Goal: Task Accomplishment & Management: Manage account settings

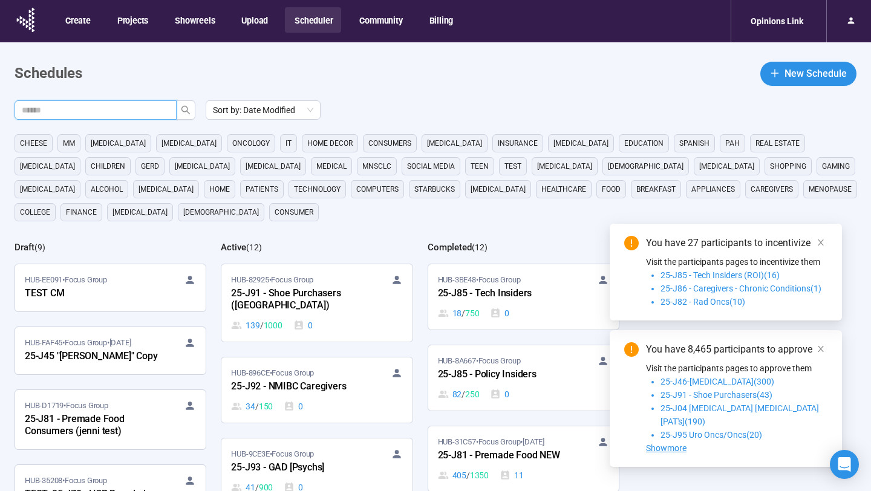
click at [134, 108] on input "text" at bounding box center [91, 109] width 138 height 13
type input "**"
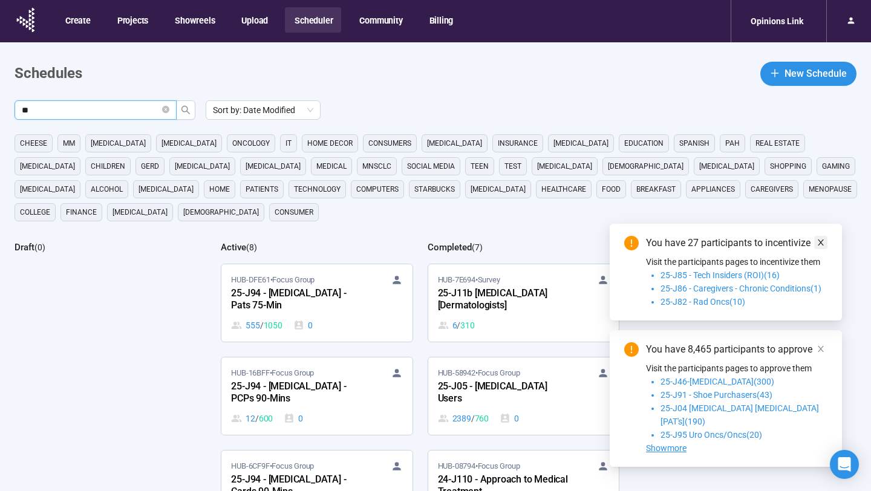
click at [820, 246] on icon "close" at bounding box center [821, 243] width 6 height 6
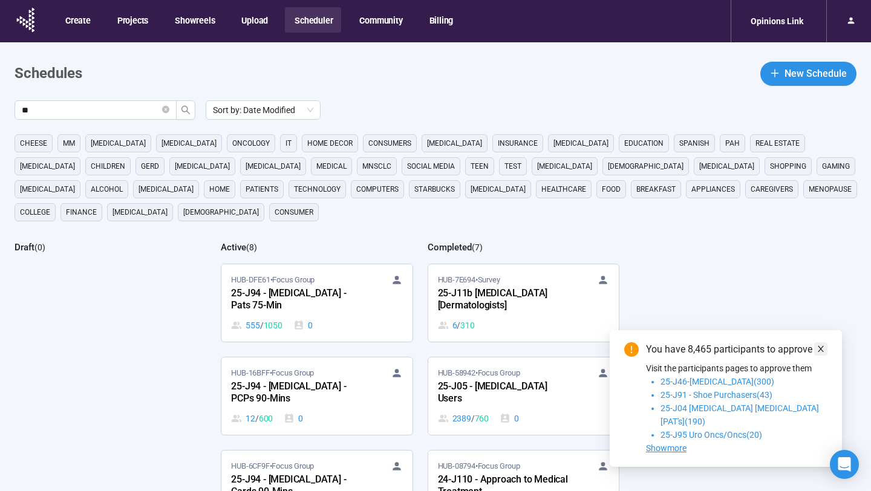
click at [822, 352] on icon "close" at bounding box center [821, 349] width 6 height 6
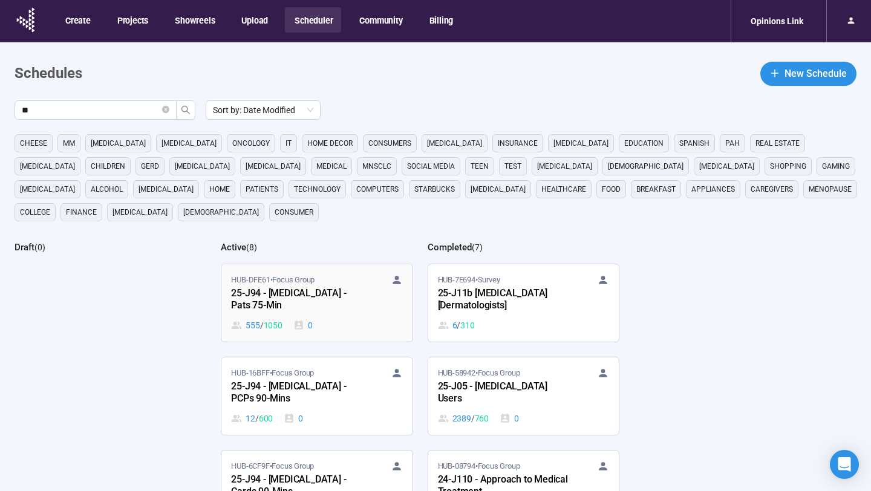
click at [348, 321] on div "555 / 1050 0" at bounding box center [316, 325] width 171 height 13
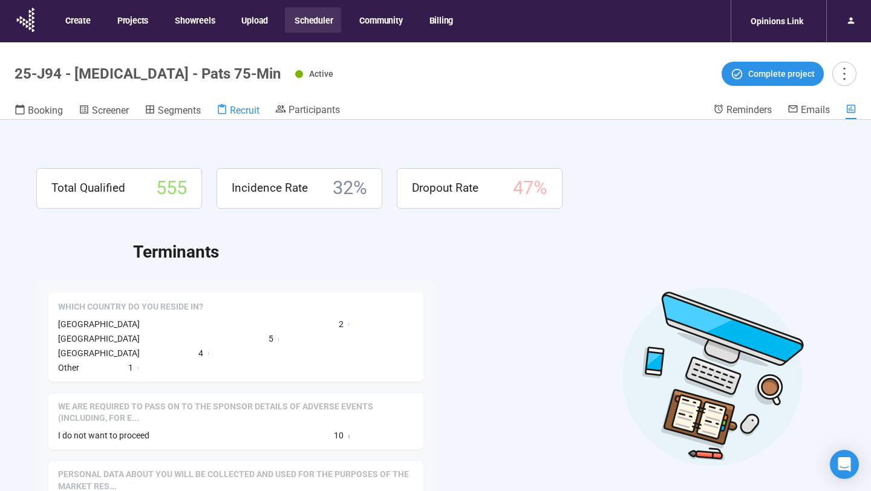
click at [240, 112] on span "Recruit" at bounding box center [245, 110] width 30 height 11
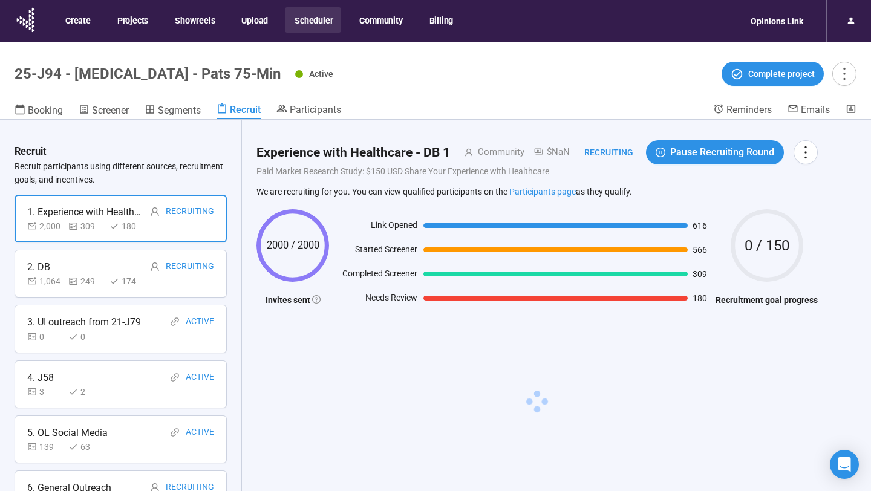
scroll to position [140, 0]
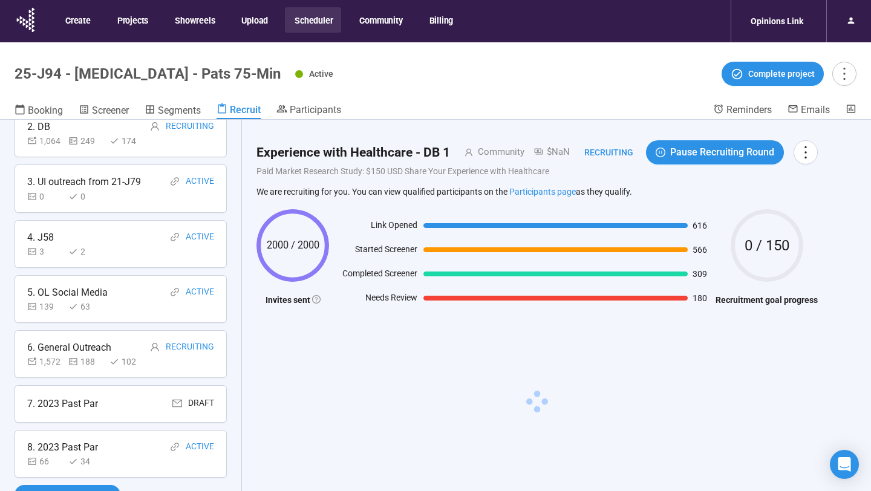
click at [114, 454] on div "8. 2023 Past Par Active" at bounding box center [120, 447] width 187 height 15
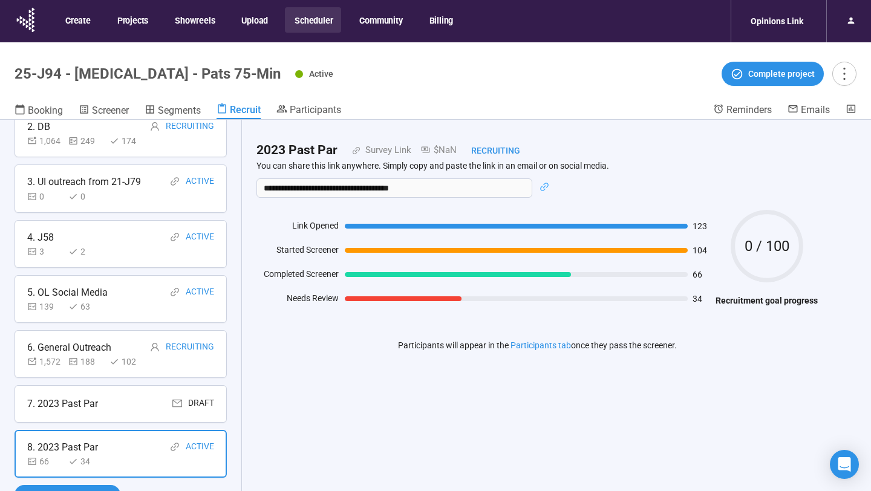
click at [115, 395] on div "7. 2023 Past Par Draft" at bounding box center [121, 404] width 212 height 38
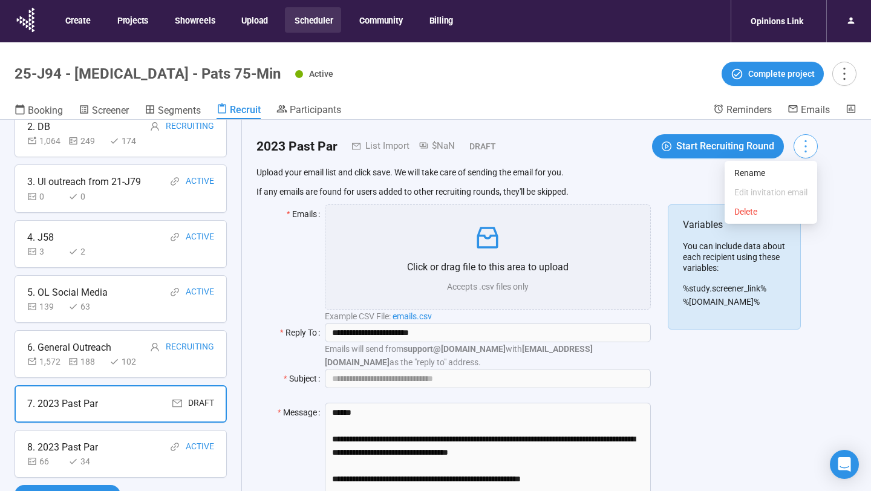
click at [805, 152] on icon "more" at bounding box center [805, 146] width 16 height 16
click at [782, 220] on li "Delete" at bounding box center [771, 211] width 88 height 19
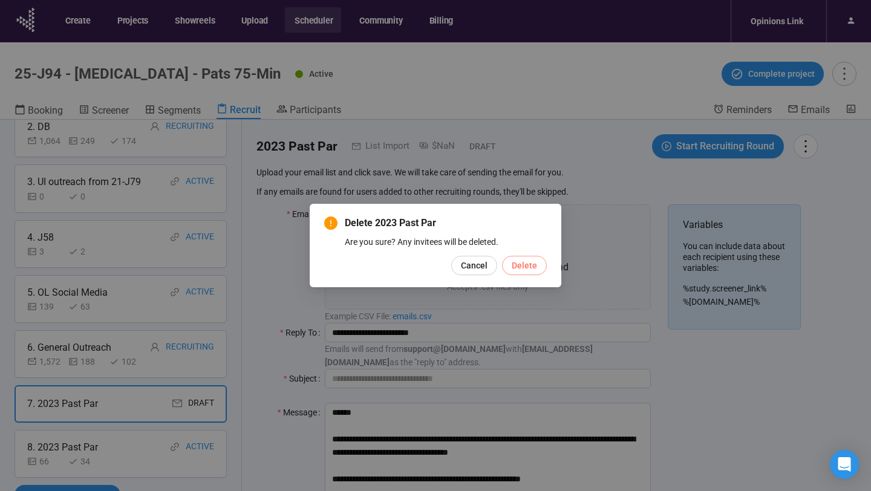
click at [527, 272] on span "Delete" at bounding box center [524, 265] width 25 height 13
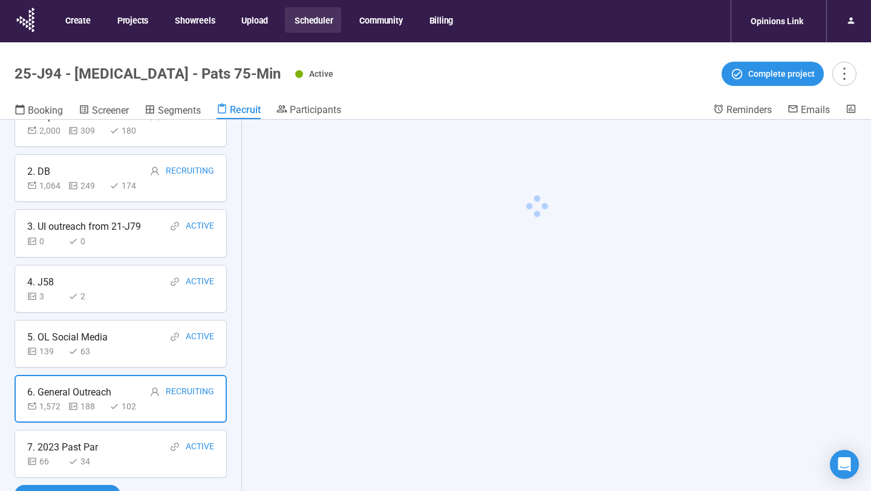
scroll to position [96, 0]
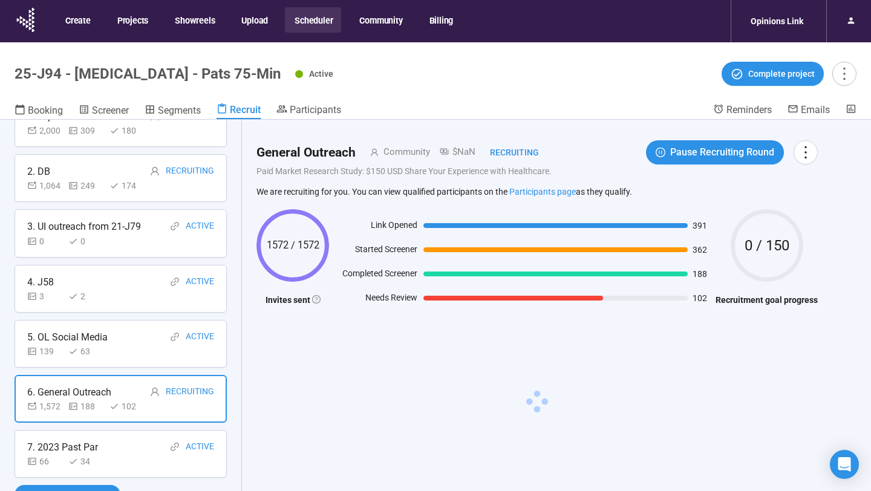
click at [140, 447] on div "7. 2023 Past Par Active" at bounding box center [120, 447] width 187 height 15
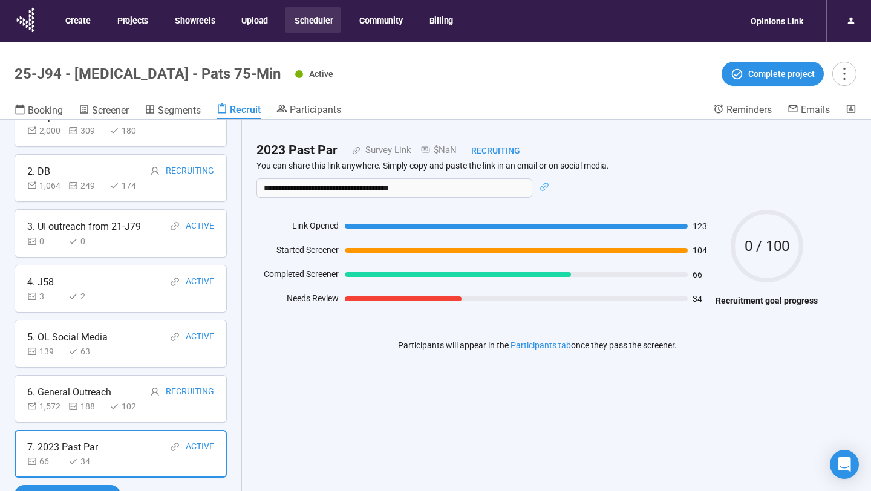
click at [122, 405] on div "102" at bounding box center [127, 406] width 36 height 13
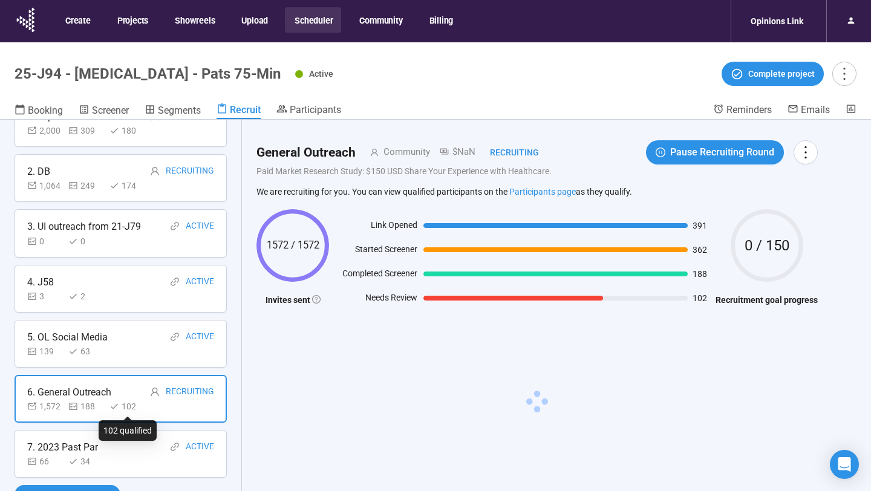
click at [124, 449] on div "7. 2023 Past Par Active" at bounding box center [120, 447] width 187 height 15
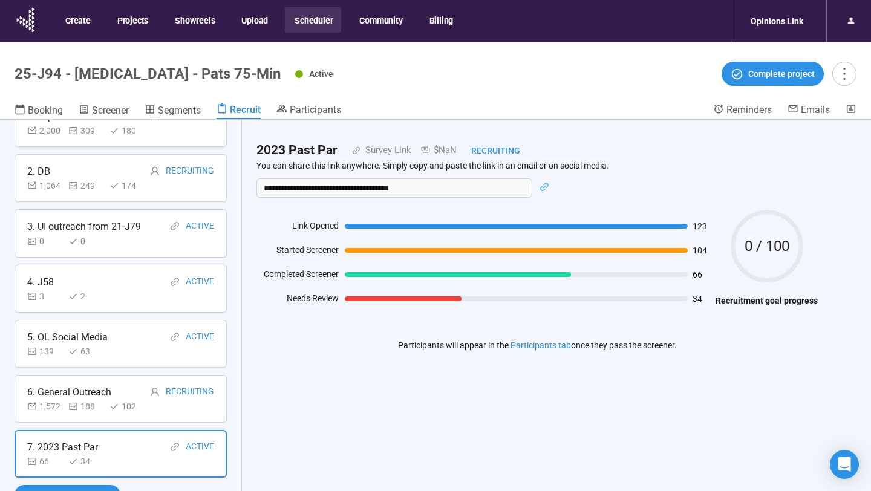
click at [110, 333] on div "5. OL Social Media Active" at bounding box center [120, 337] width 187 height 15
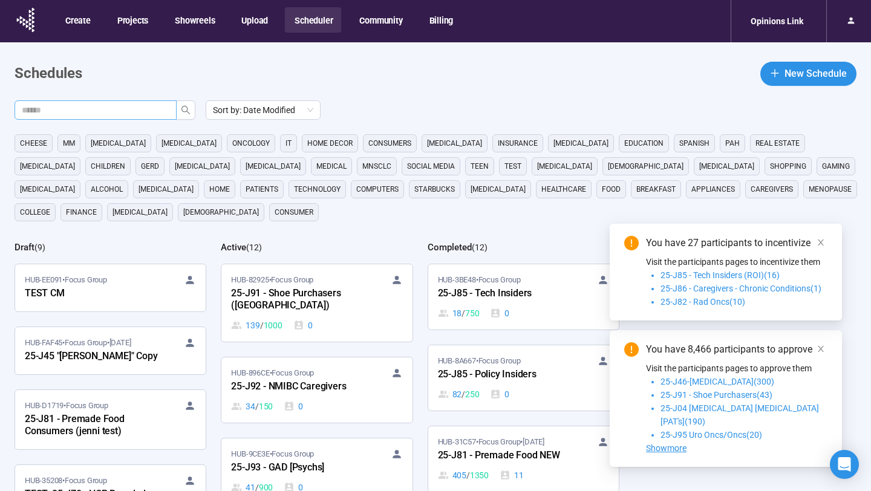
click at [137, 117] on span at bounding box center [96, 109] width 162 height 19
type input "**"
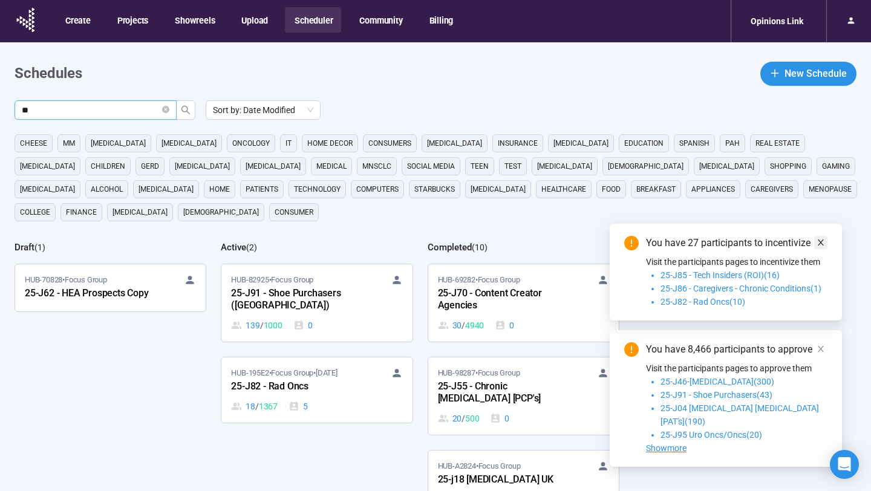
click at [823, 249] on span at bounding box center [821, 242] width 8 height 13
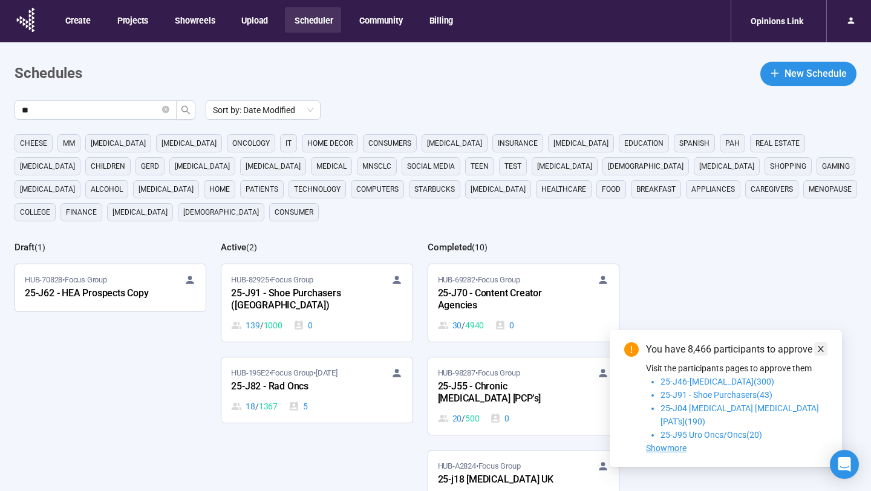
click at [823, 356] on span at bounding box center [821, 348] width 8 height 13
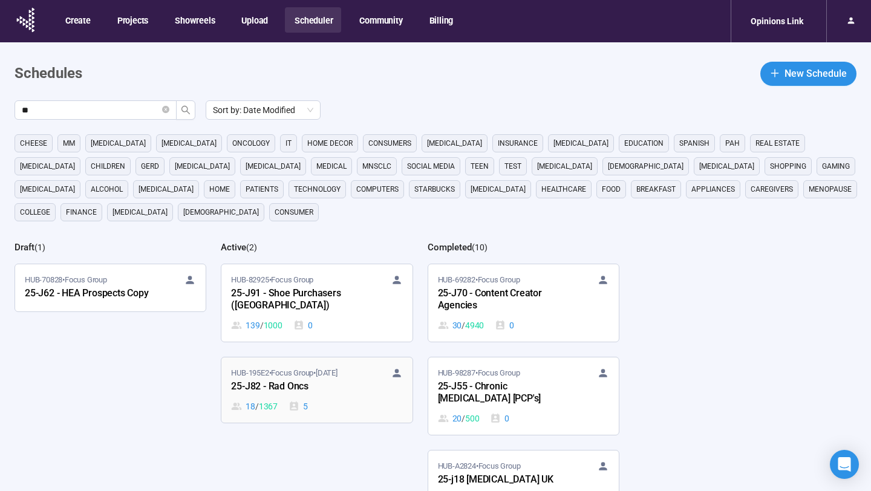
click at [343, 384] on div "HUB-195E2 • Focus Group • Oct 1 25-J82 - Rad Oncs 18 / 1367 5" at bounding box center [316, 390] width 171 height 46
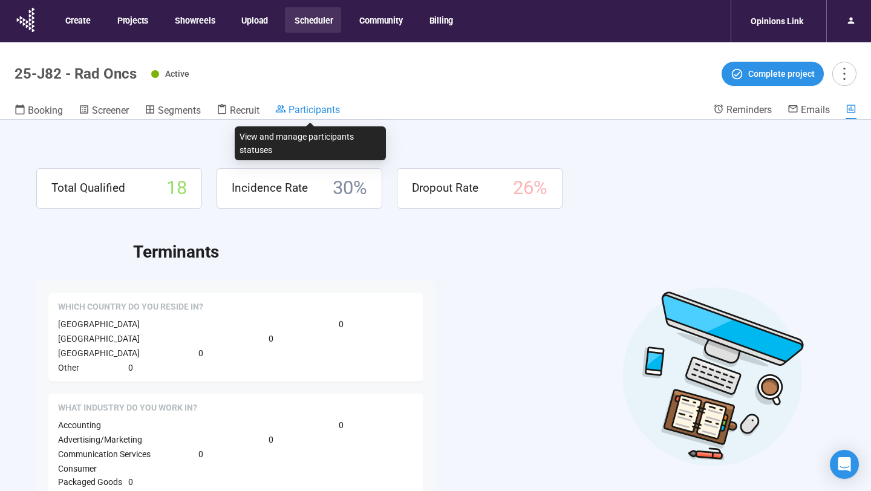
click at [318, 116] on link "Participants" at bounding box center [307, 110] width 65 height 15
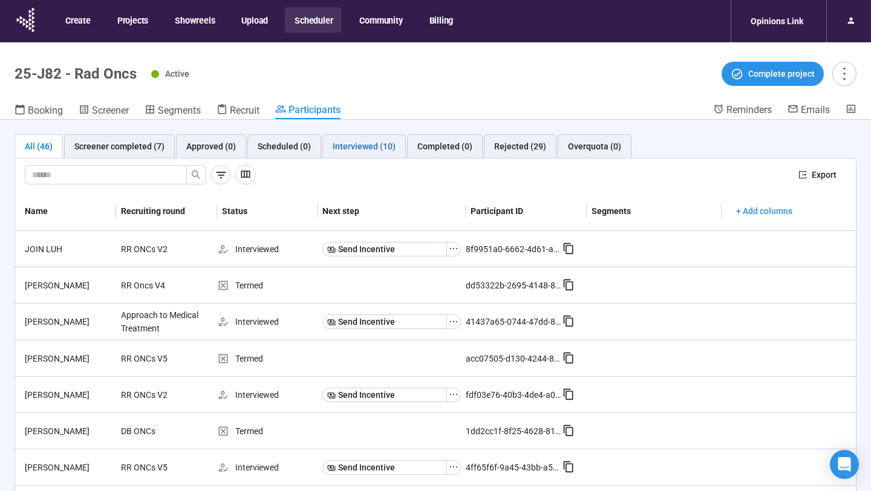
click at [348, 149] on div "Interviewed (10)" at bounding box center [364, 146] width 63 height 13
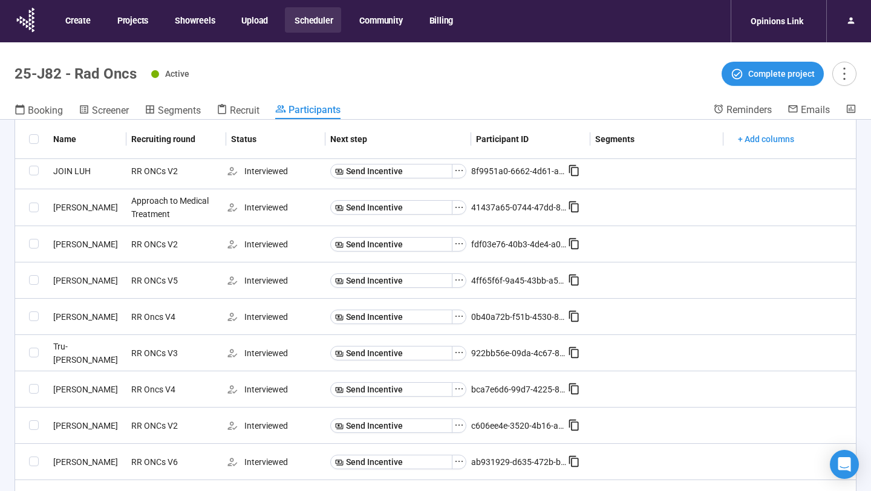
scroll to position [72, 0]
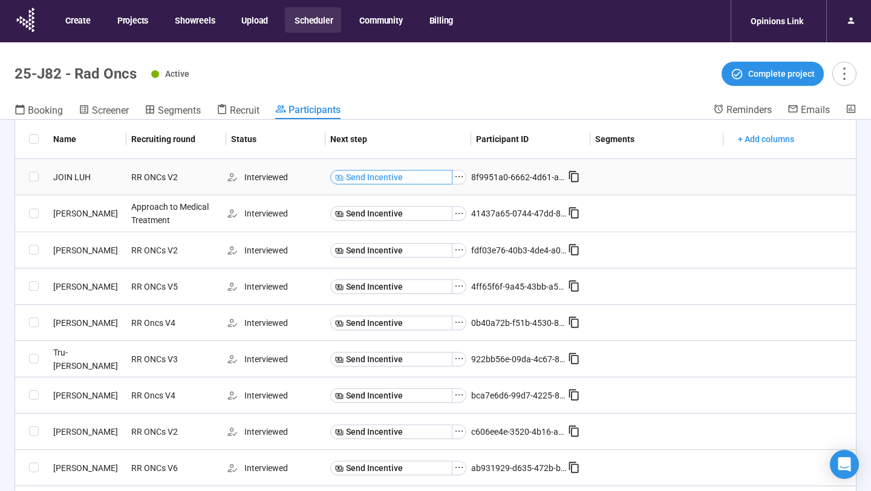
click at [445, 177] on button "Send Incentive" at bounding box center [391, 177] width 122 height 15
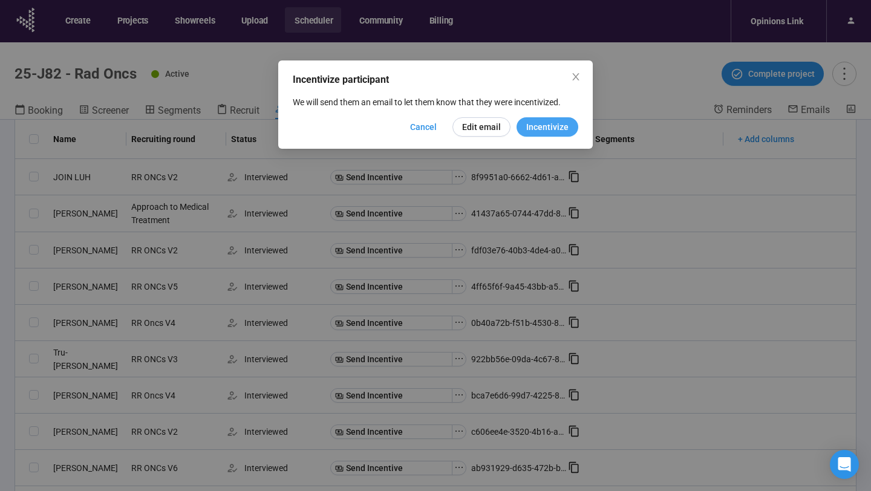
click at [542, 126] on span "Incentivize" at bounding box center [547, 126] width 42 height 13
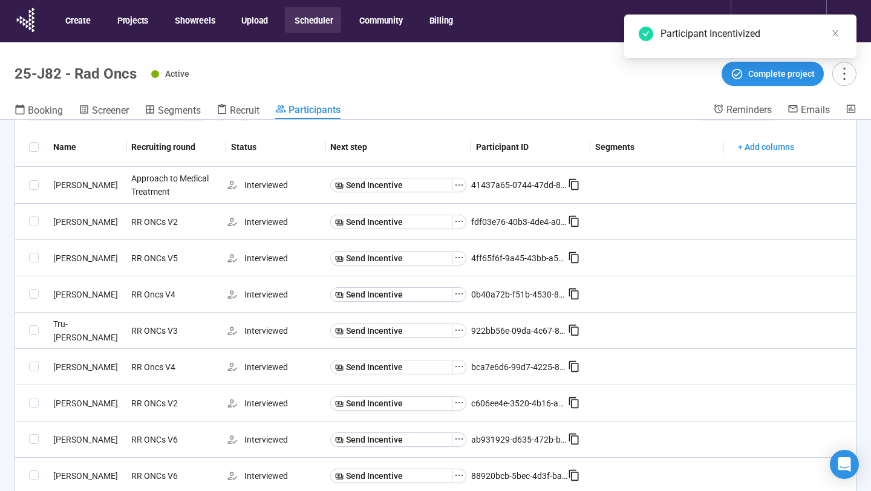
scroll to position [64, 0]
click at [420, 221] on button "Send Incentive" at bounding box center [391, 222] width 122 height 15
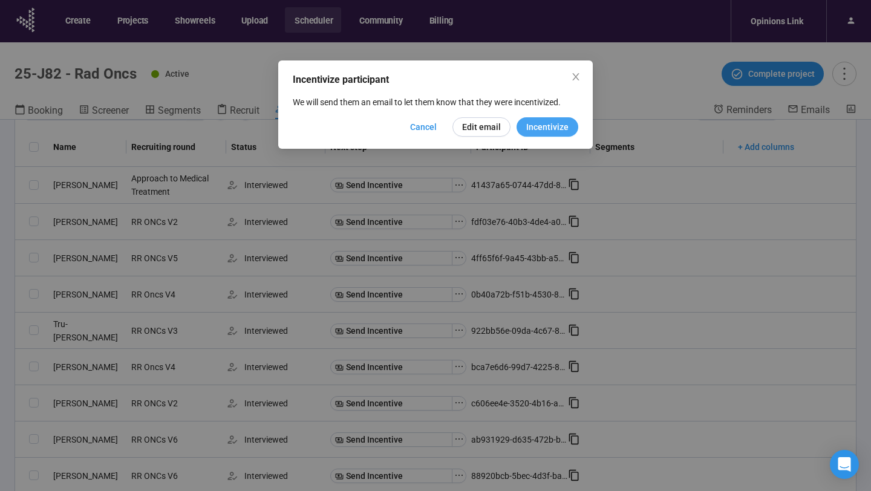
click at [539, 122] on span "Incentivize" at bounding box center [547, 126] width 42 height 13
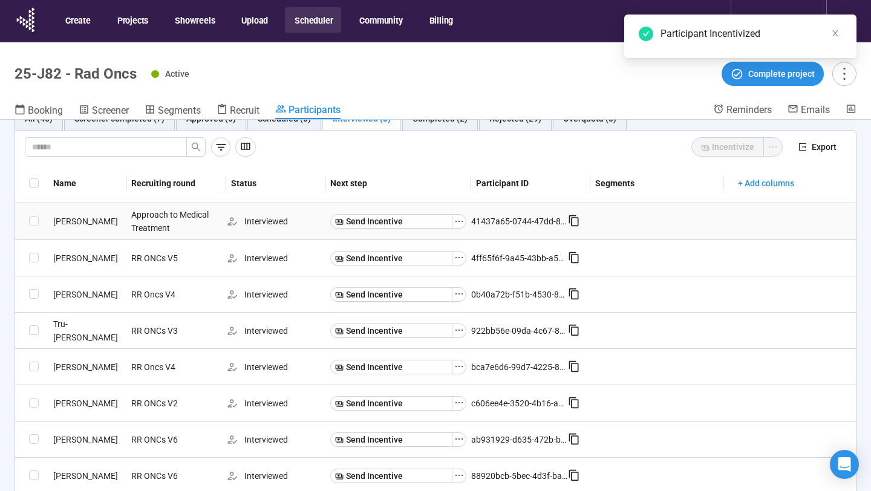
scroll to position [28, 0]
click at [380, 254] on span "Send Incentive" at bounding box center [374, 258] width 57 height 13
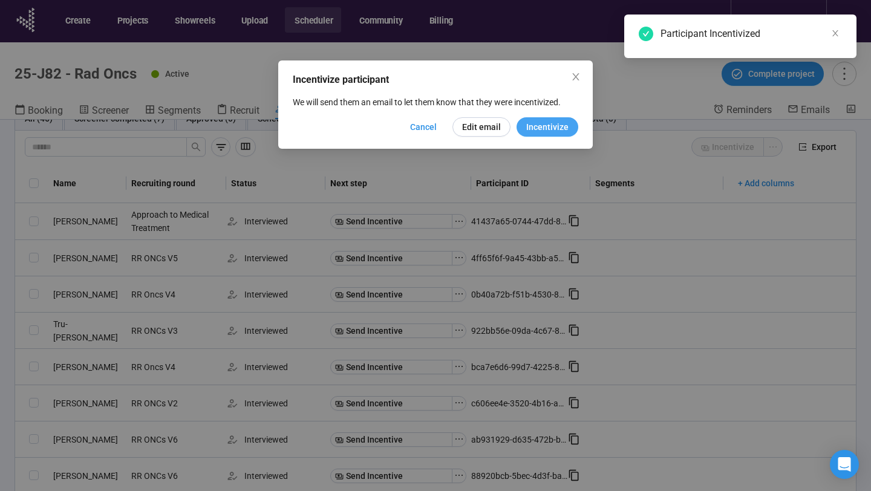
click at [532, 127] on span "Incentivize" at bounding box center [547, 126] width 42 height 13
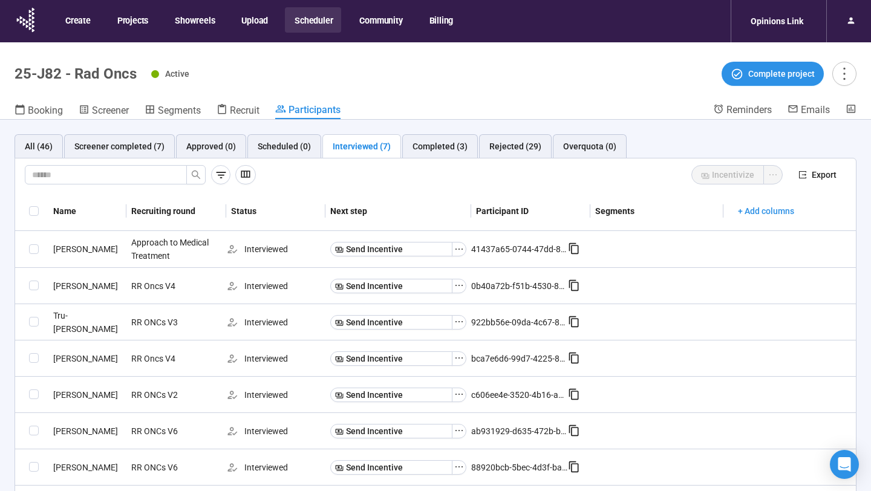
scroll to position [0, 0]
click at [387, 431] on span "Send Incentive" at bounding box center [374, 431] width 57 height 13
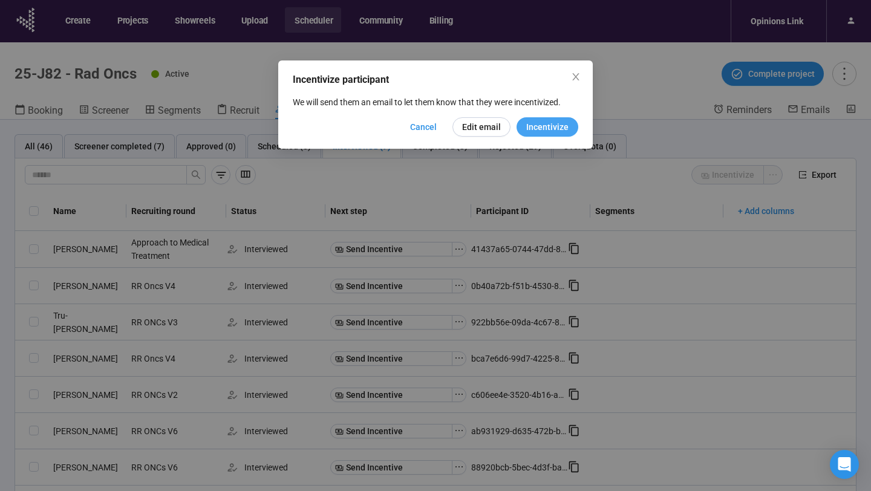
click at [548, 128] on span "Incentivize" at bounding box center [547, 126] width 42 height 13
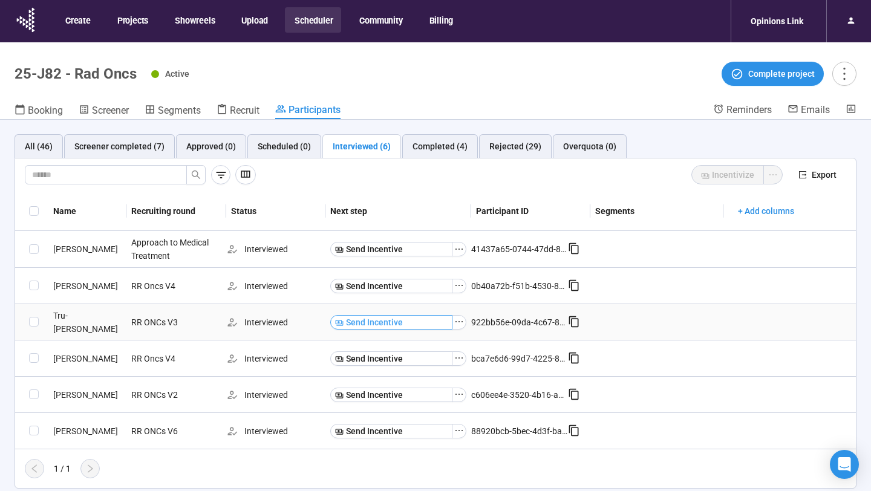
click at [386, 322] on span "Send Incentive" at bounding box center [374, 322] width 57 height 13
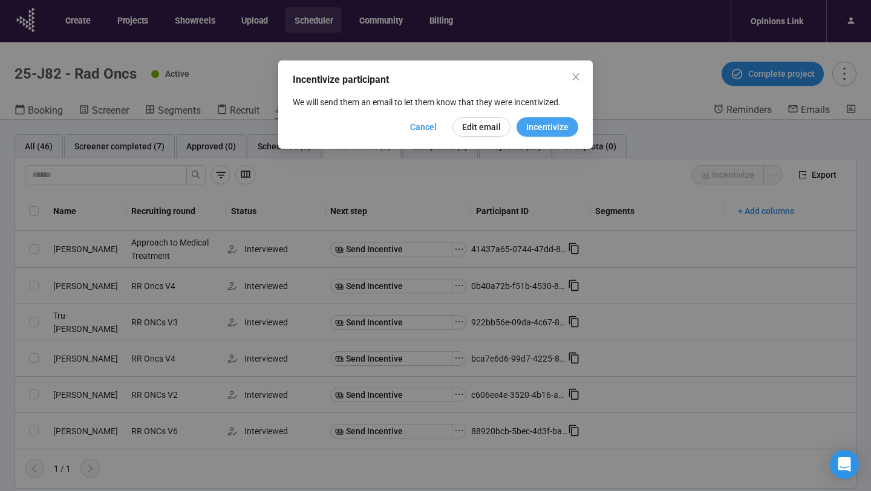
click at [546, 126] on span "Incentivize" at bounding box center [547, 126] width 42 height 13
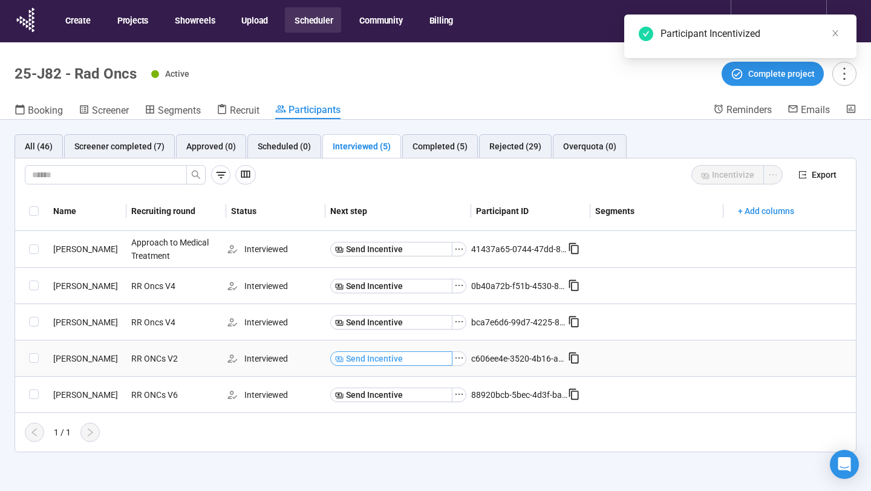
click at [373, 355] on span "Send Incentive" at bounding box center [374, 358] width 57 height 13
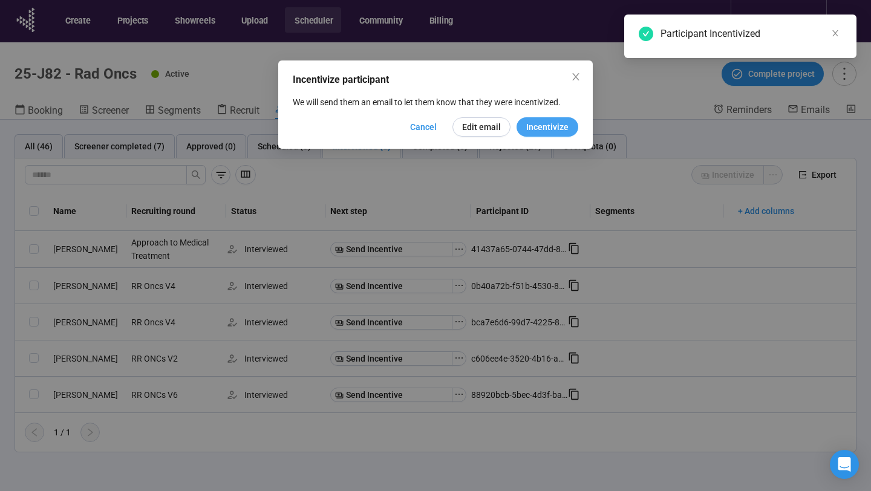
click at [549, 131] on span "Incentivize" at bounding box center [547, 126] width 42 height 13
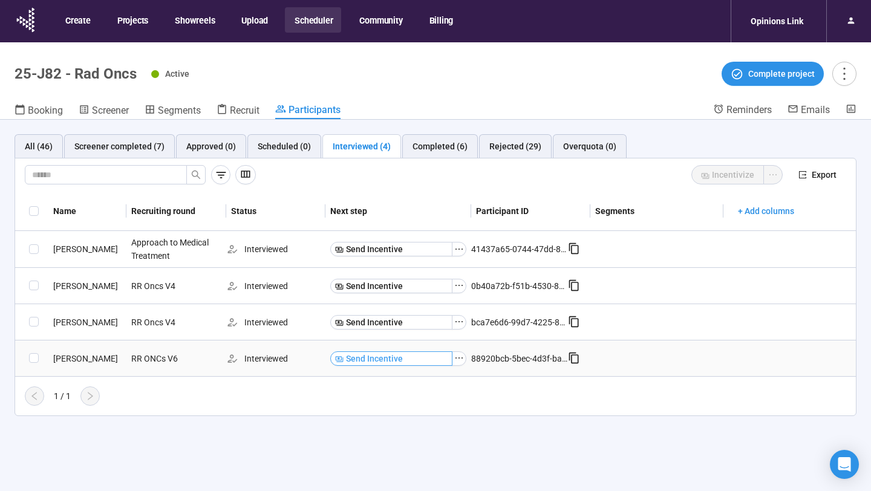
click at [377, 356] on span "Send Incentive" at bounding box center [374, 358] width 57 height 13
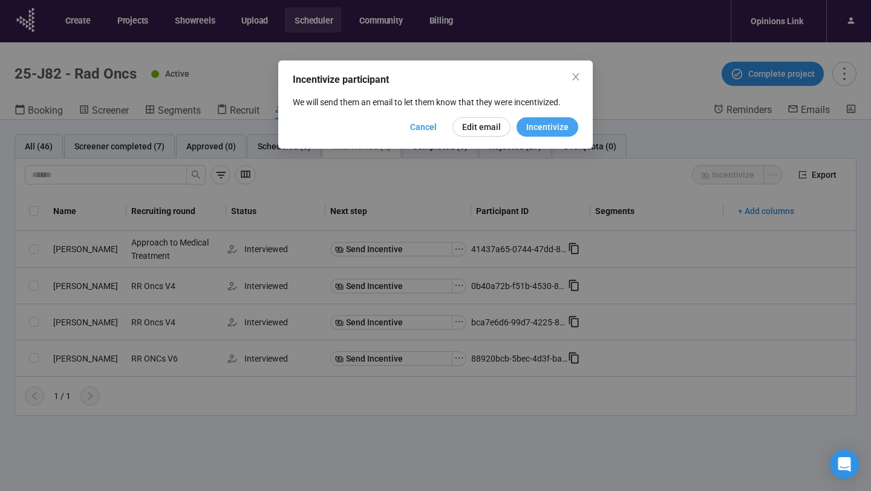
click at [540, 130] on span "Incentivize" at bounding box center [547, 126] width 42 height 13
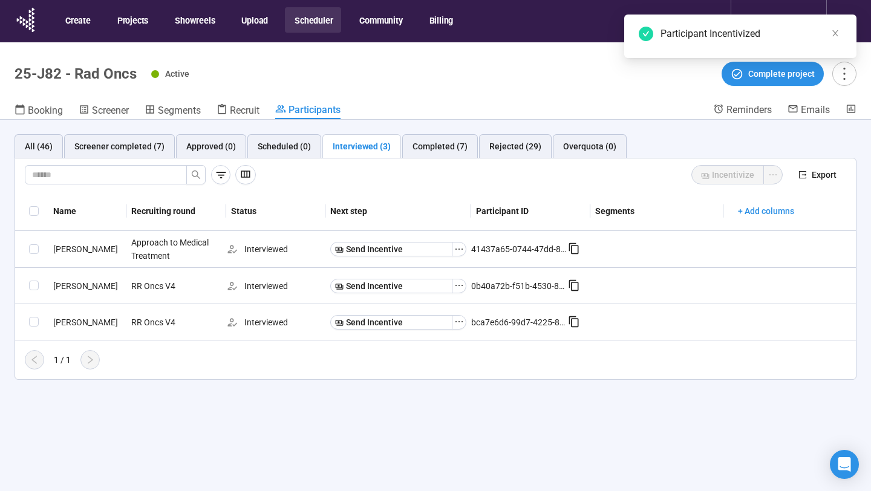
click at [420, 249] on button "Send Incentive" at bounding box center [391, 249] width 122 height 15
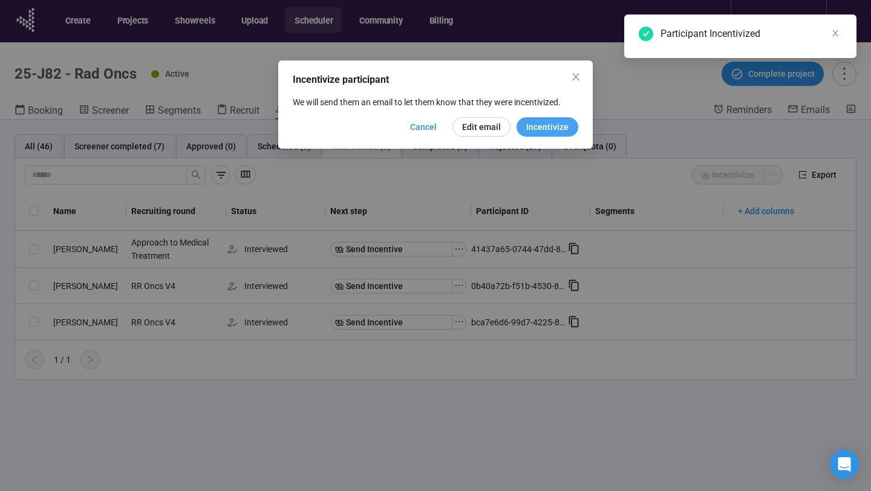
click at [541, 132] on span "Incentivize" at bounding box center [547, 126] width 42 height 13
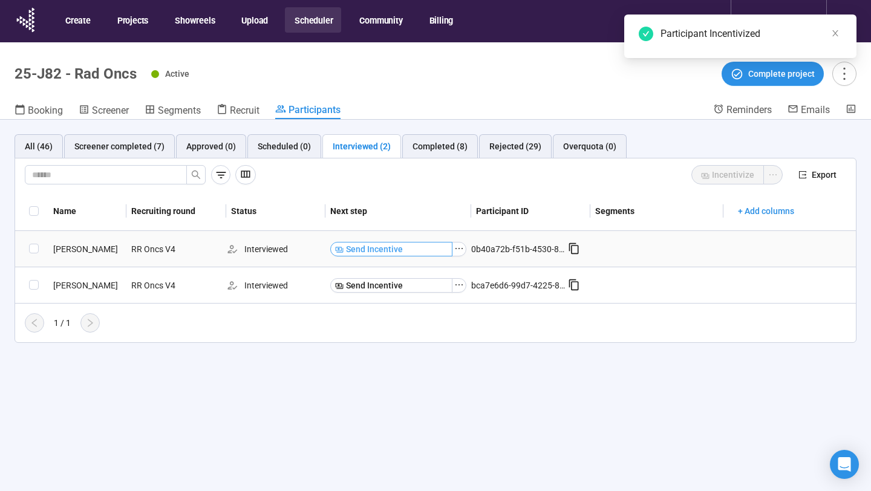
click at [422, 253] on button "Send Incentive" at bounding box center [391, 249] width 122 height 15
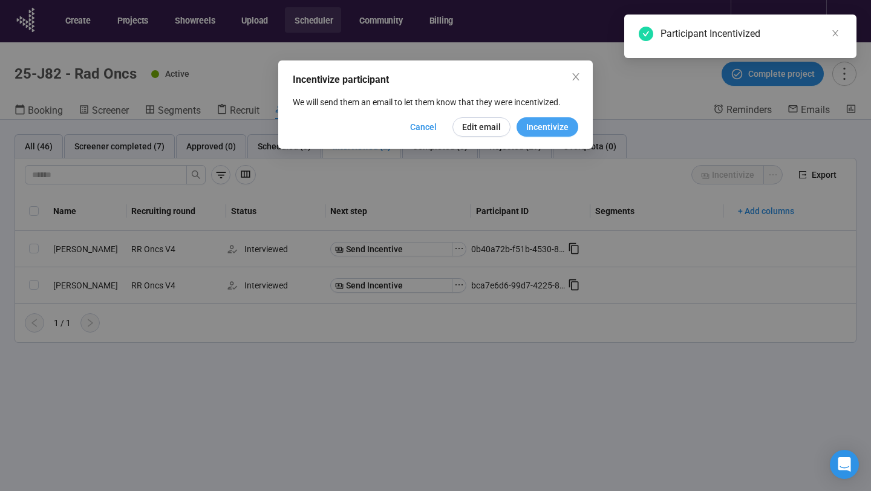
click at [541, 128] on span "Incentivize" at bounding box center [547, 126] width 42 height 13
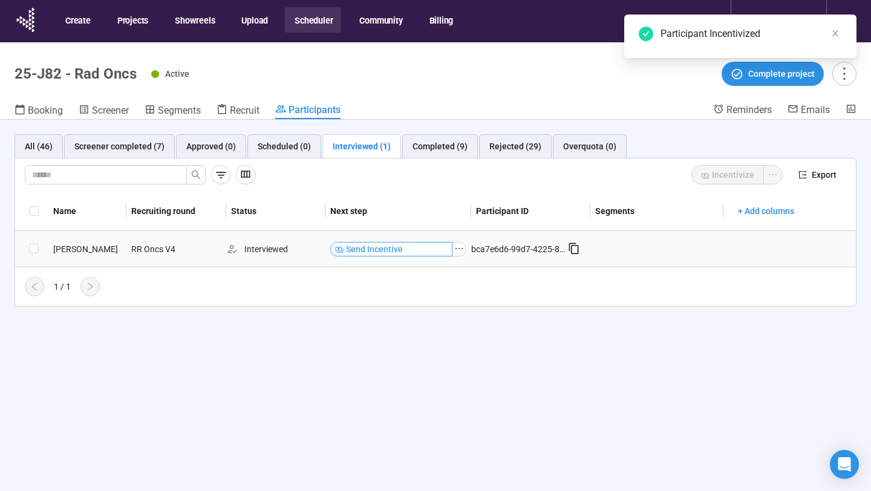
click at [419, 250] on button "Send Incentive" at bounding box center [391, 249] width 122 height 15
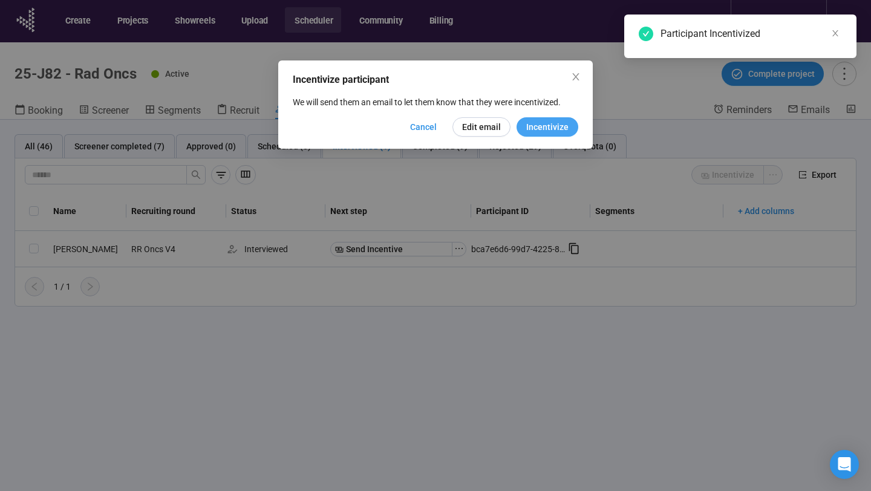
click at [555, 132] on span "Incentivize" at bounding box center [547, 126] width 42 height 13
